Goal: Information Seeking & Learning: Learn about a topic

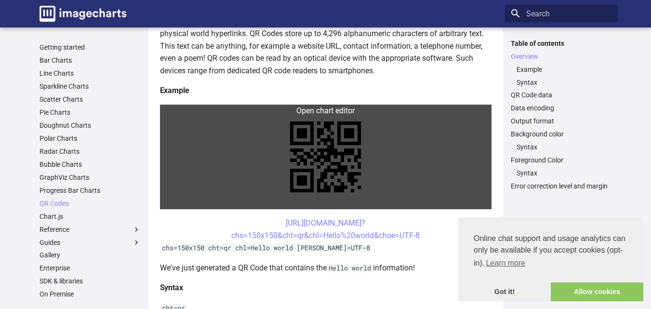
scroll to position [145, 0]
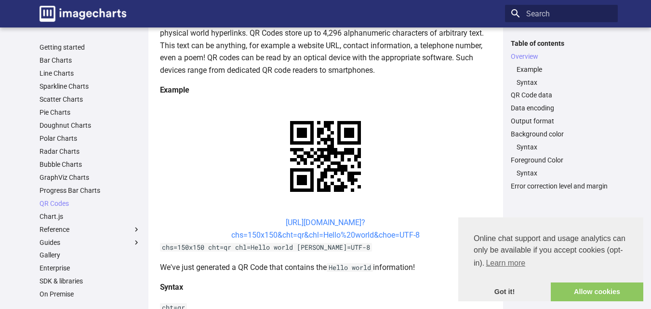
click at [309, 222] on link "https://image-charts.com/chart? chs=150x150&cht=qr&chl=Hello%20world&choe=UTF-8" at bounding box center [325, 229] width 188 height 22
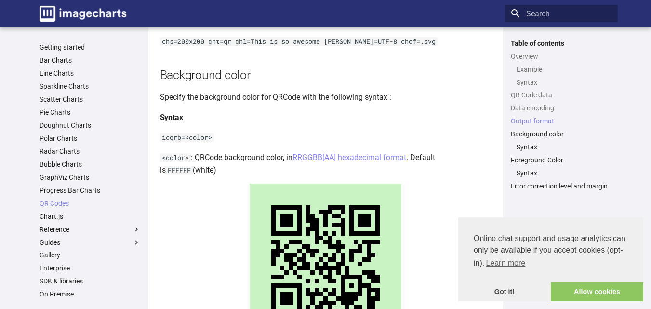
scroll to position [1156, 0]
